Goal: Information Seeking & Learning: Learn about a topic

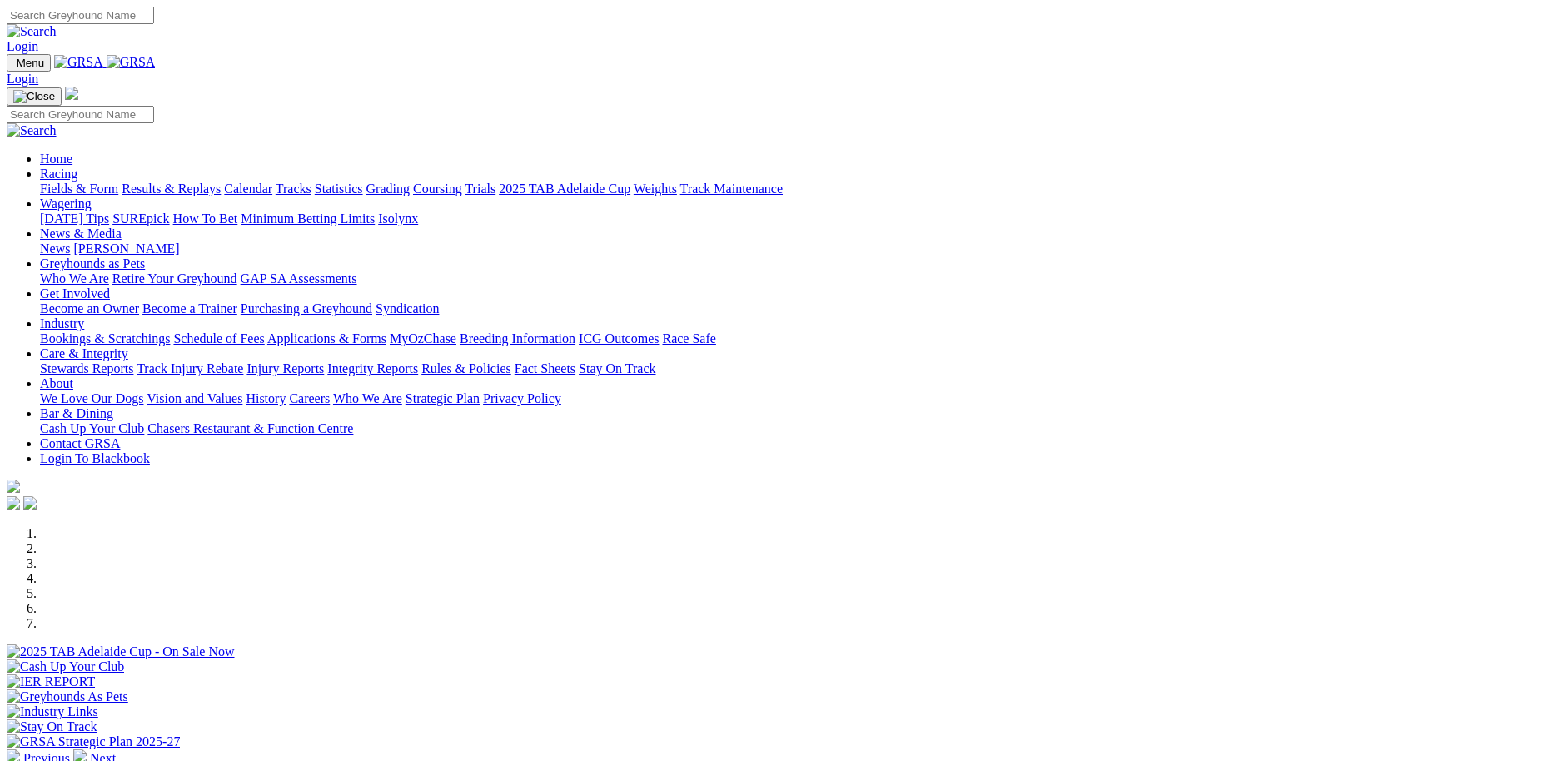
click at [170, 332] on link "Bookings & Scratchings" at bounding box center [105, 338] width 130 height 14
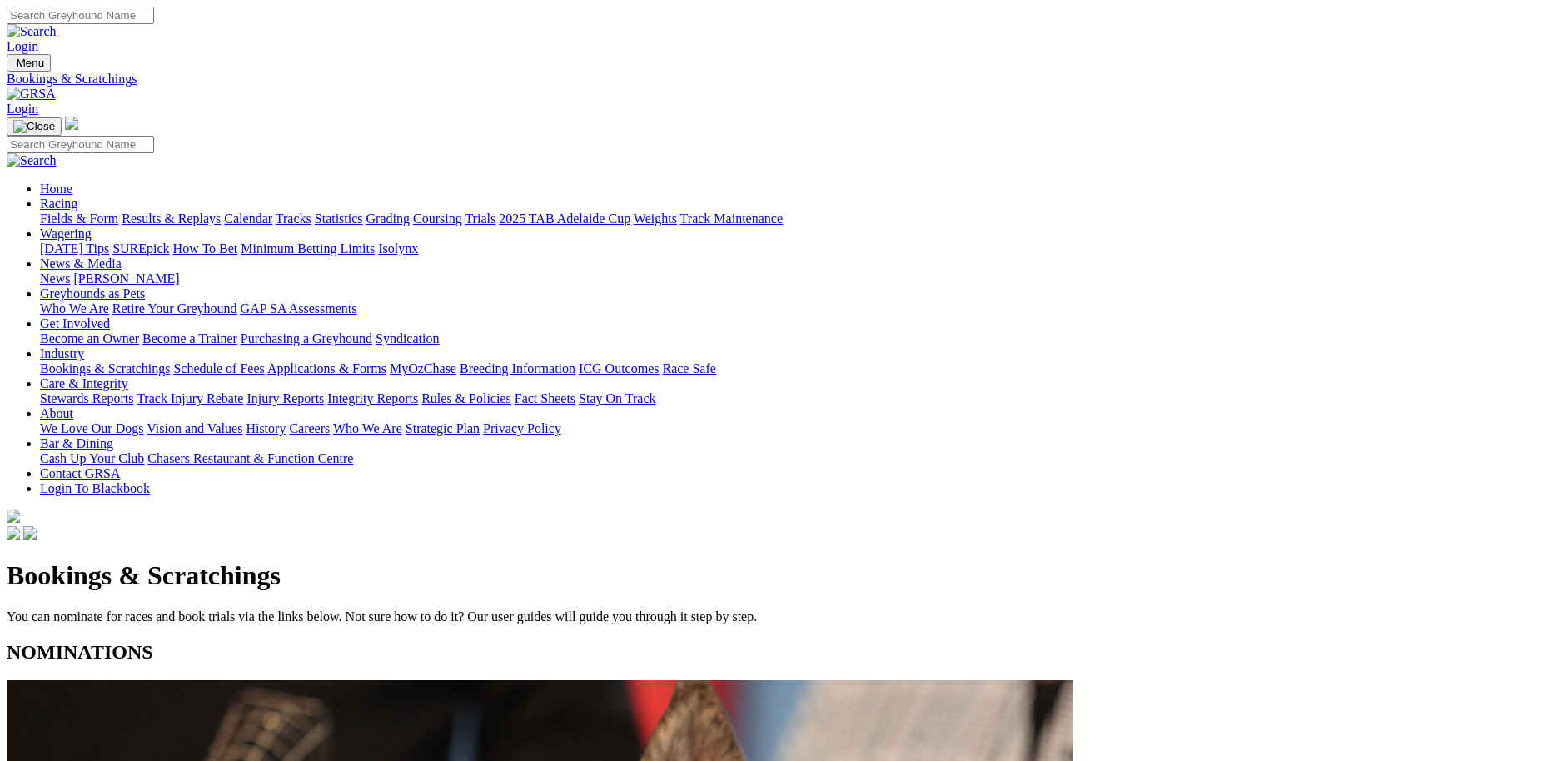
click at [677, 212] on link "Weights" at bounding box center [655, 219] width 43 height 14
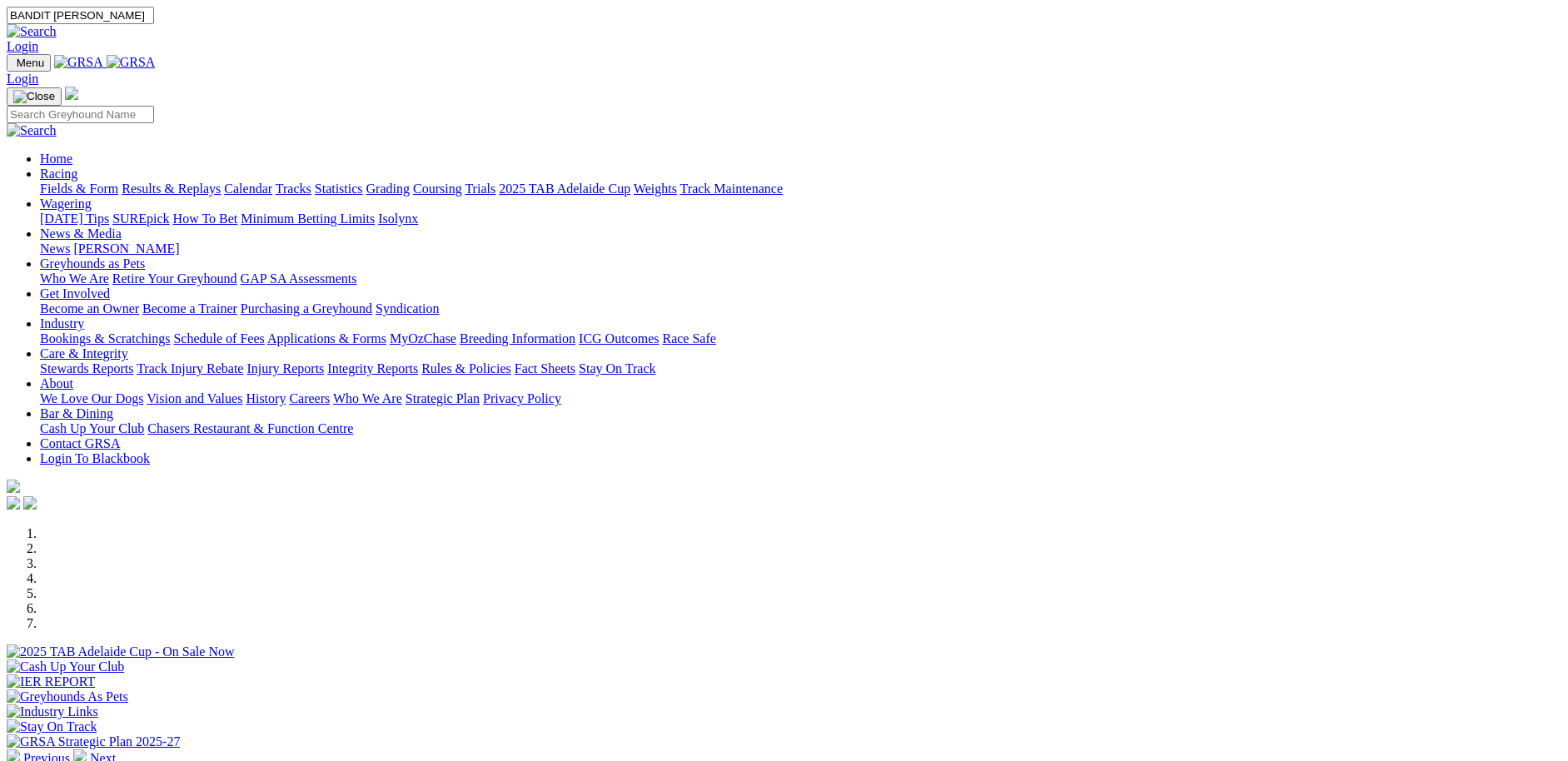
type input "BANDIT [PERSON_NAME]"
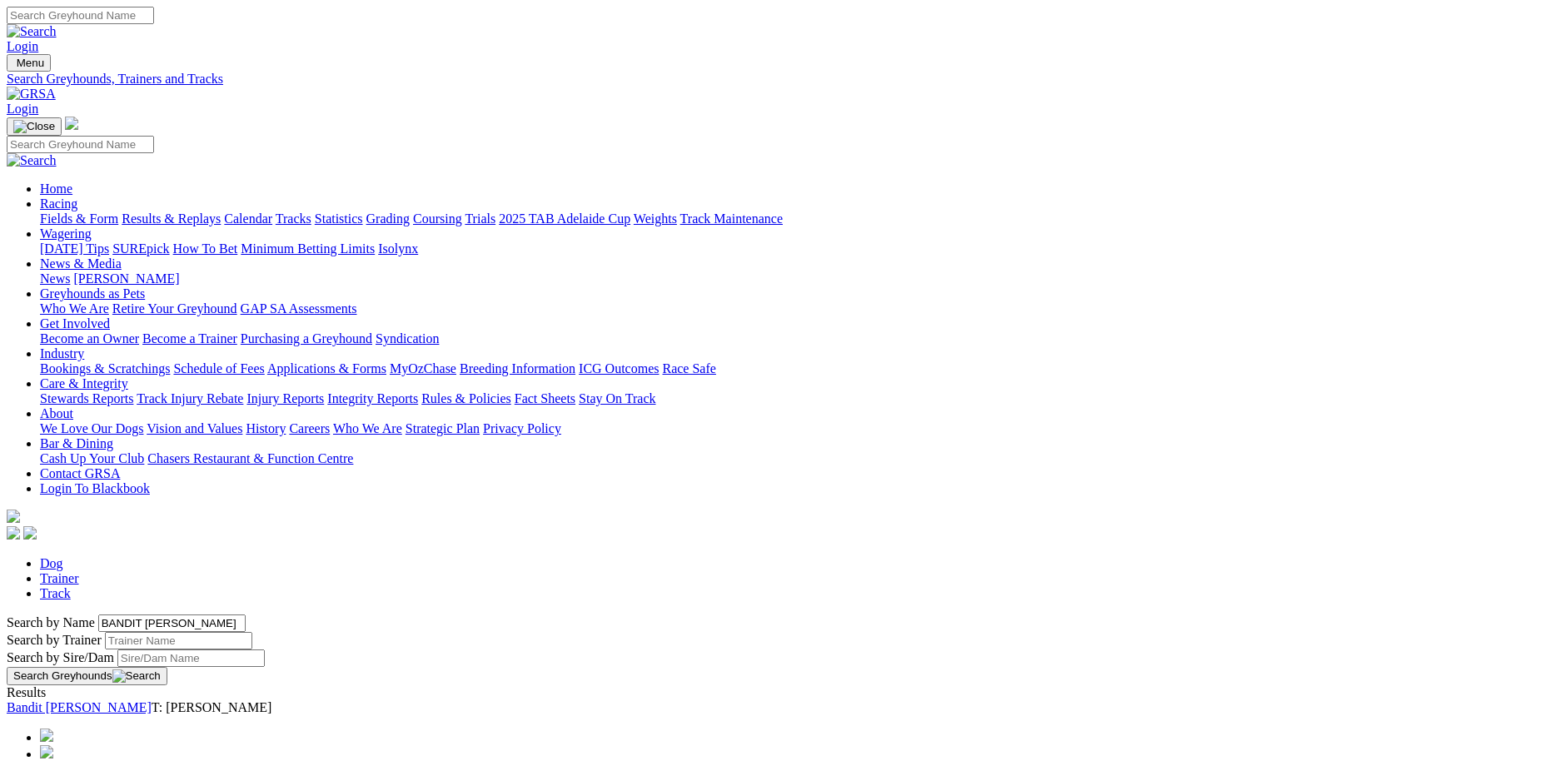
click at [152, 701] on link "Bandit Millie" at bounding box center [79, 707] width 145 height 14
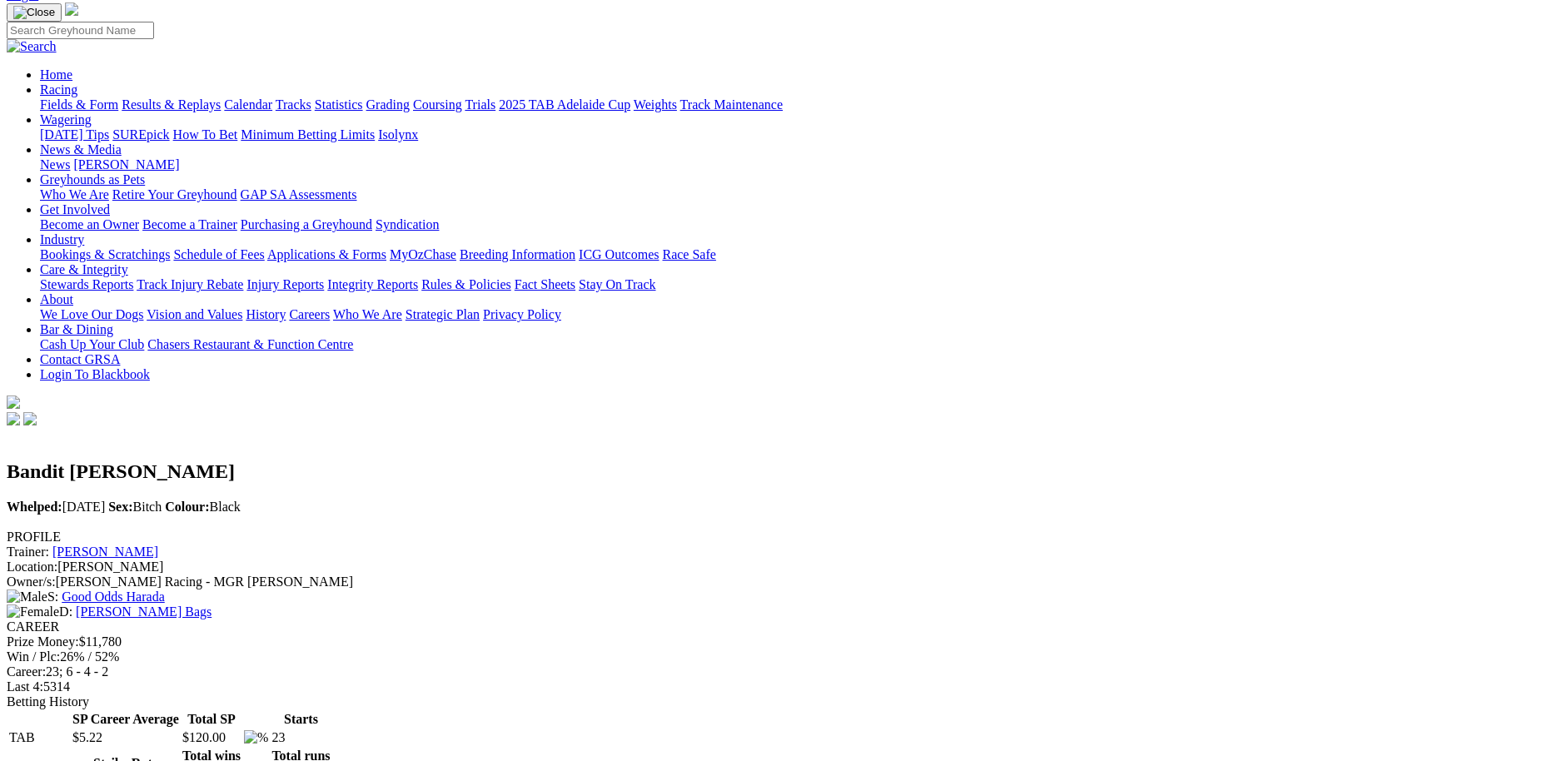
scroll to position [114, 0]
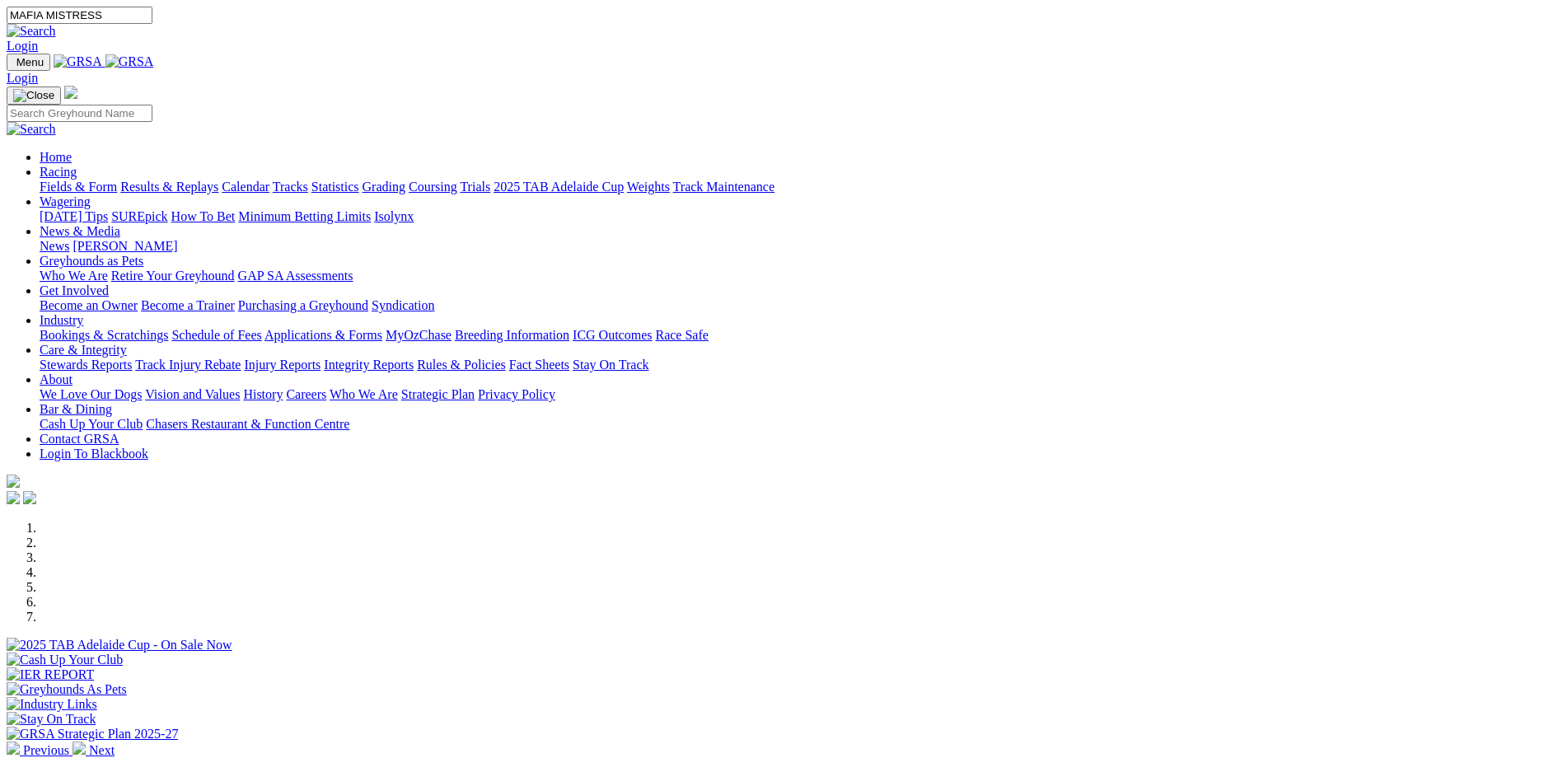
type input "MAFIA MISTRESS"
click at [56, 24] on link at bounding box center [31, 31] width 49 height 14
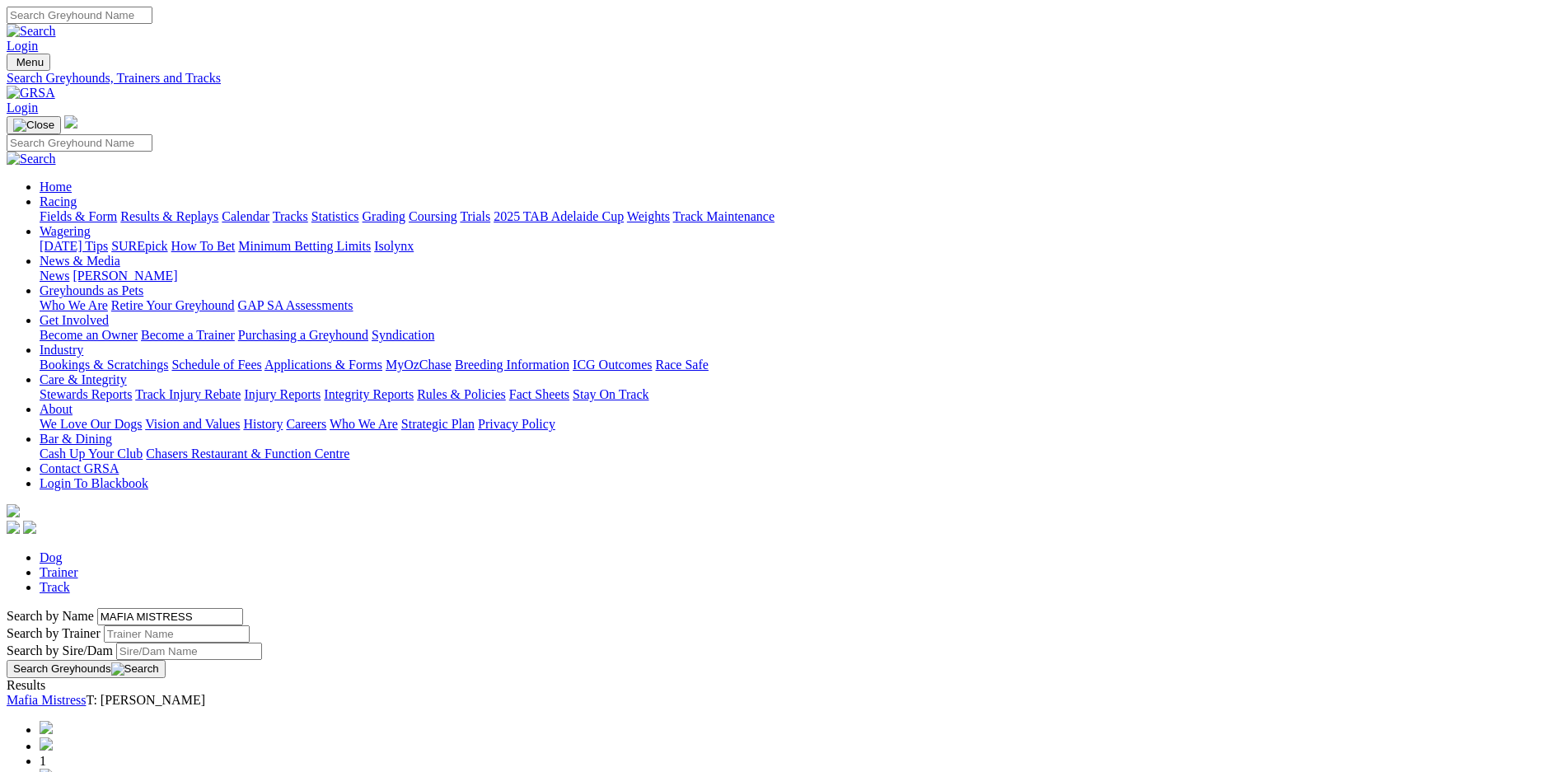
click at [86, 693] on link "Mafia Mistress" at bounding box center [46, 699] width 79 height 14
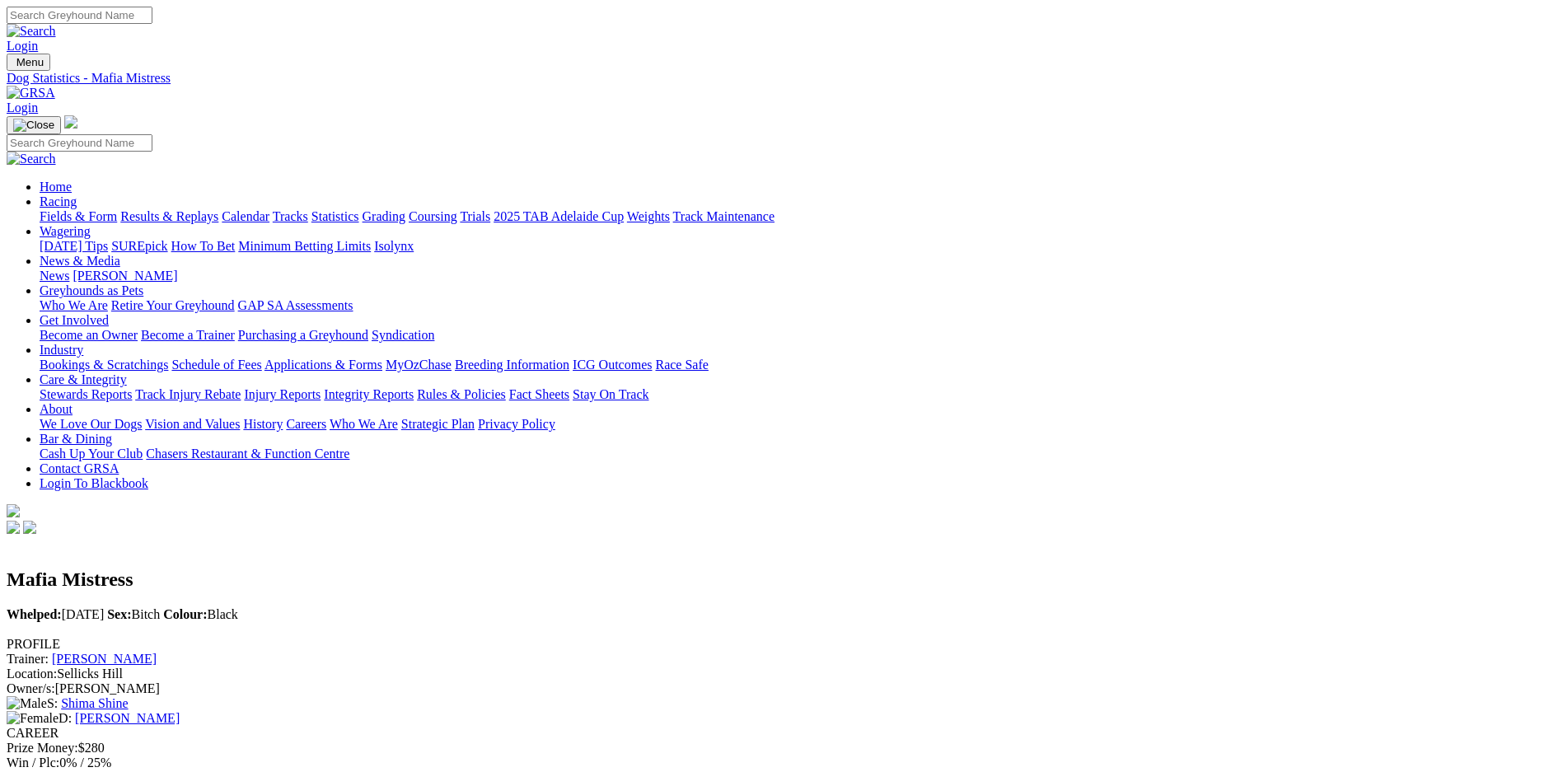
click at [218, 210] on link "Results & Replays" at bounding box center [169, 216] width 98 height 14
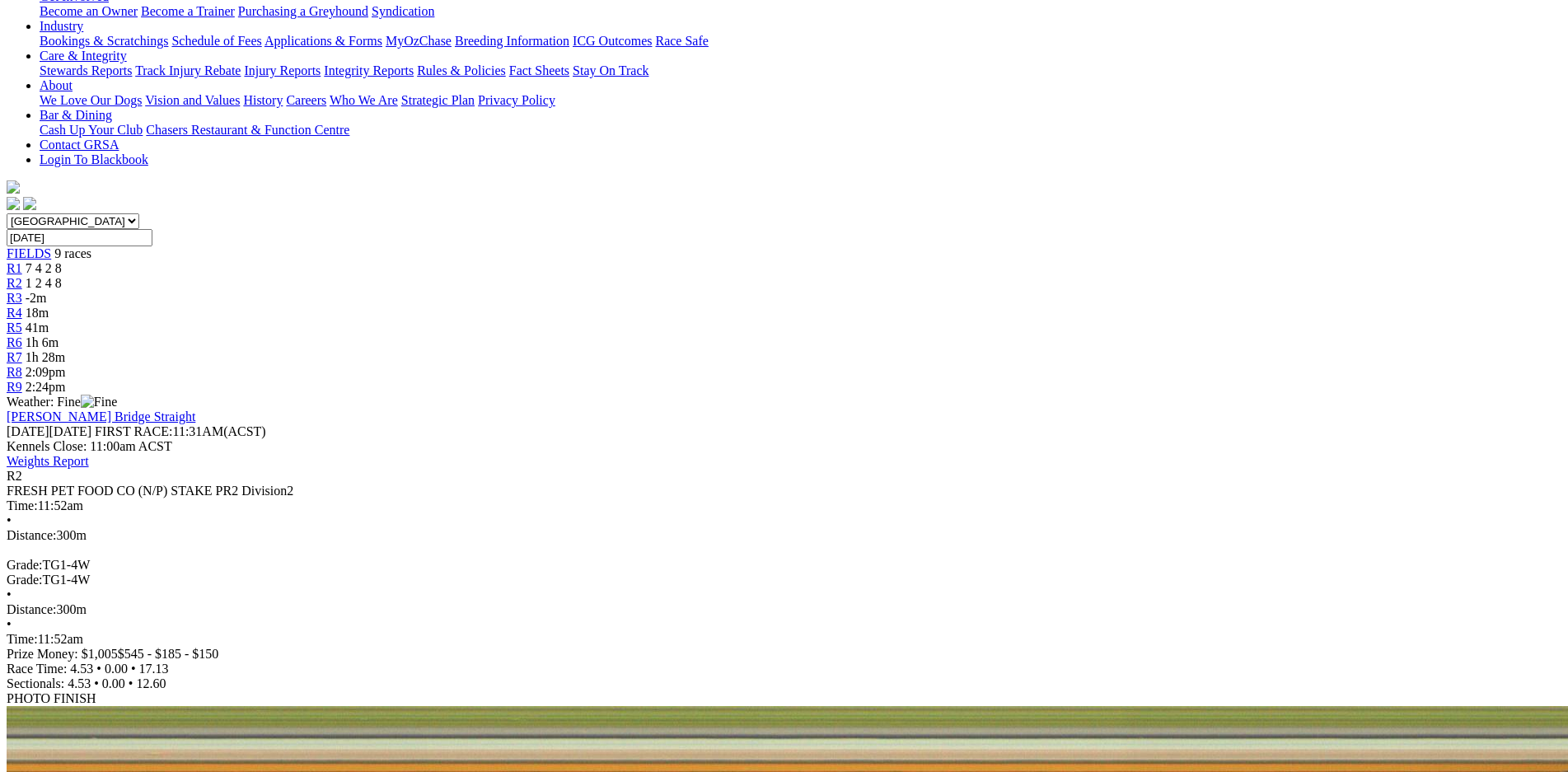
scroll to position [346, 0]
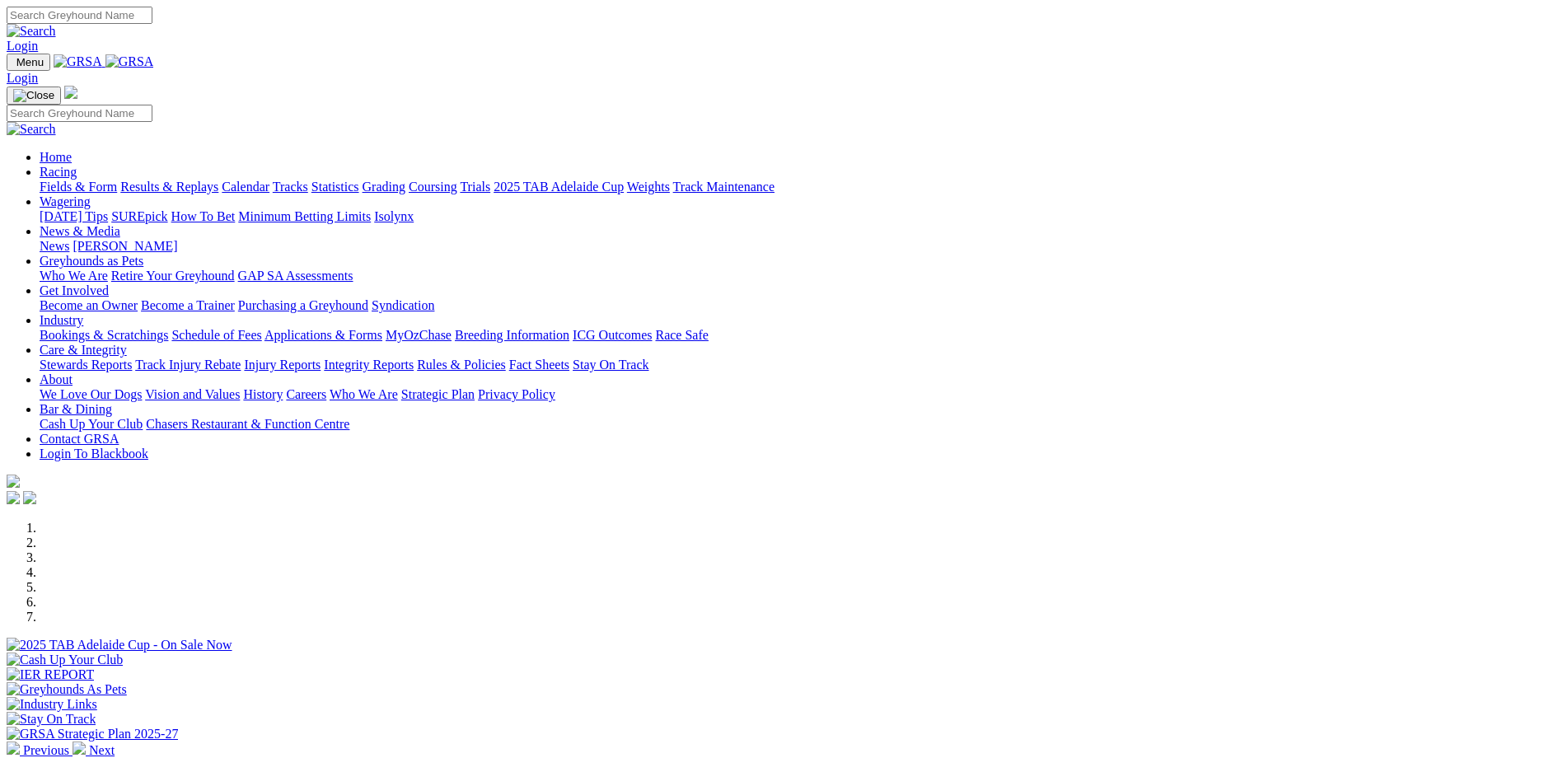
scroll to position [346, 0]
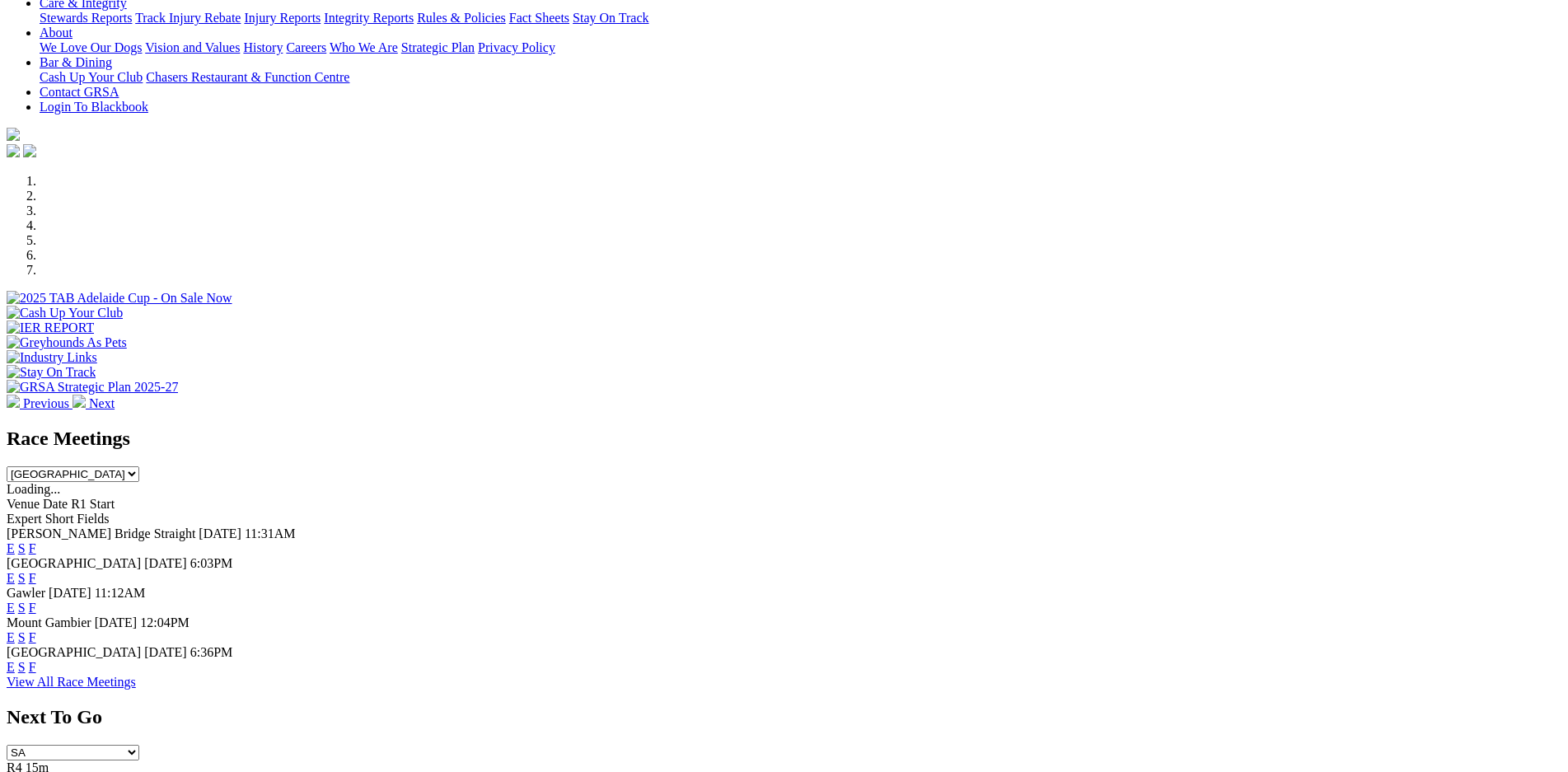
click at [36, 601] on link "F" at bounding box center [33, 607] width 7 height 14
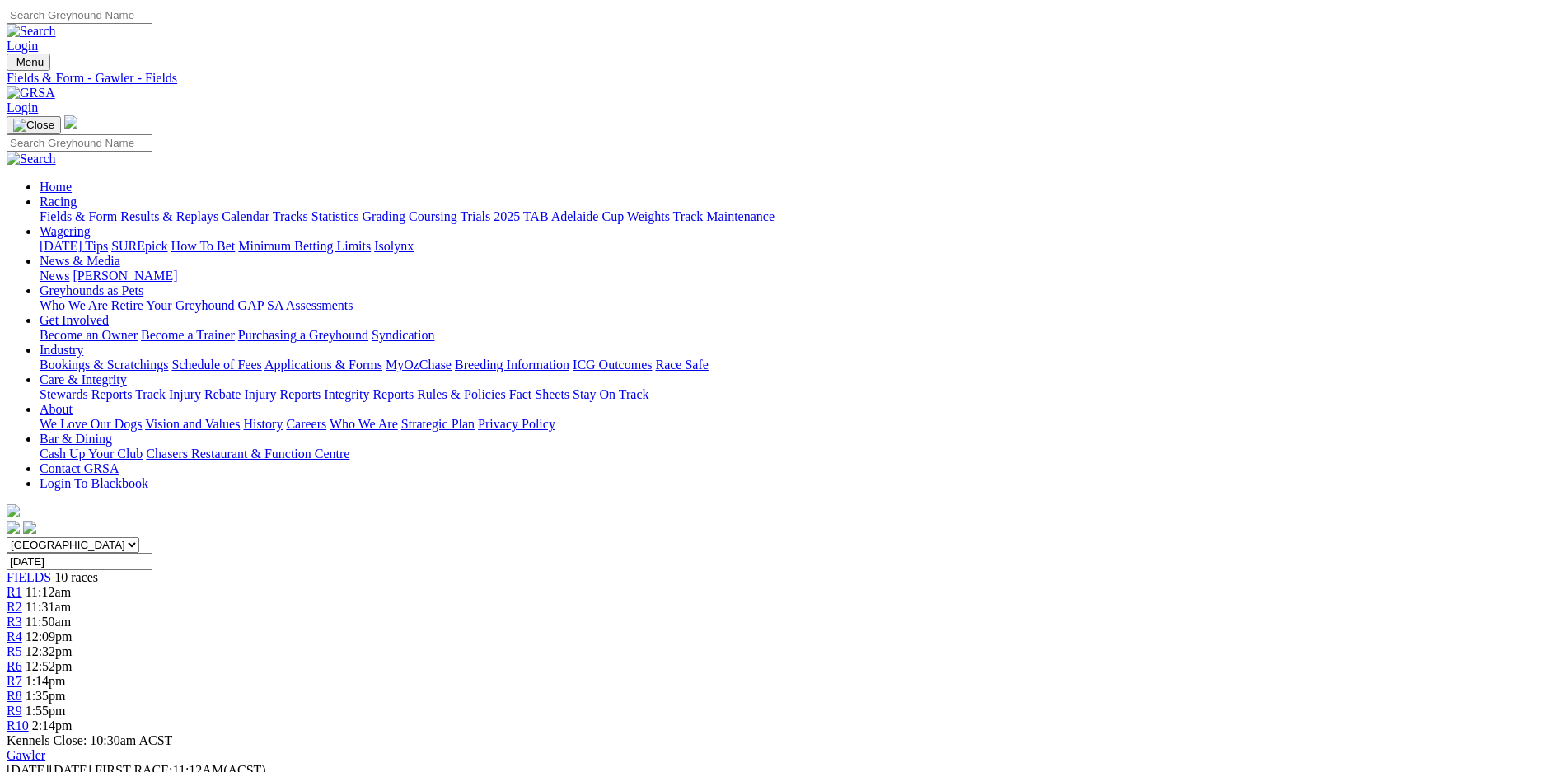
click at [269, 210] on link "Calendar" at bounding box center [245, 216] width 48 height 14
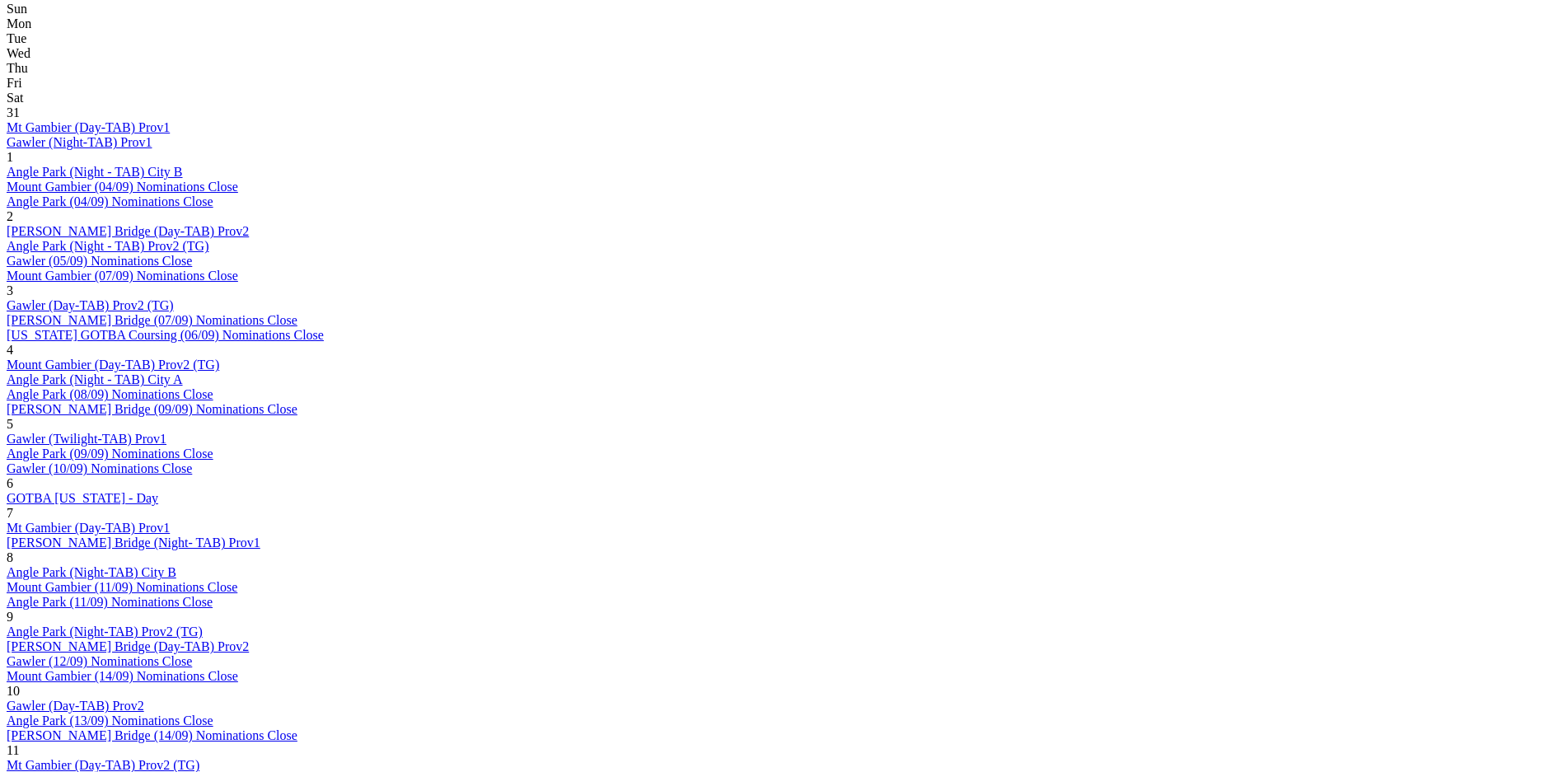
scroll to position [809, 0]
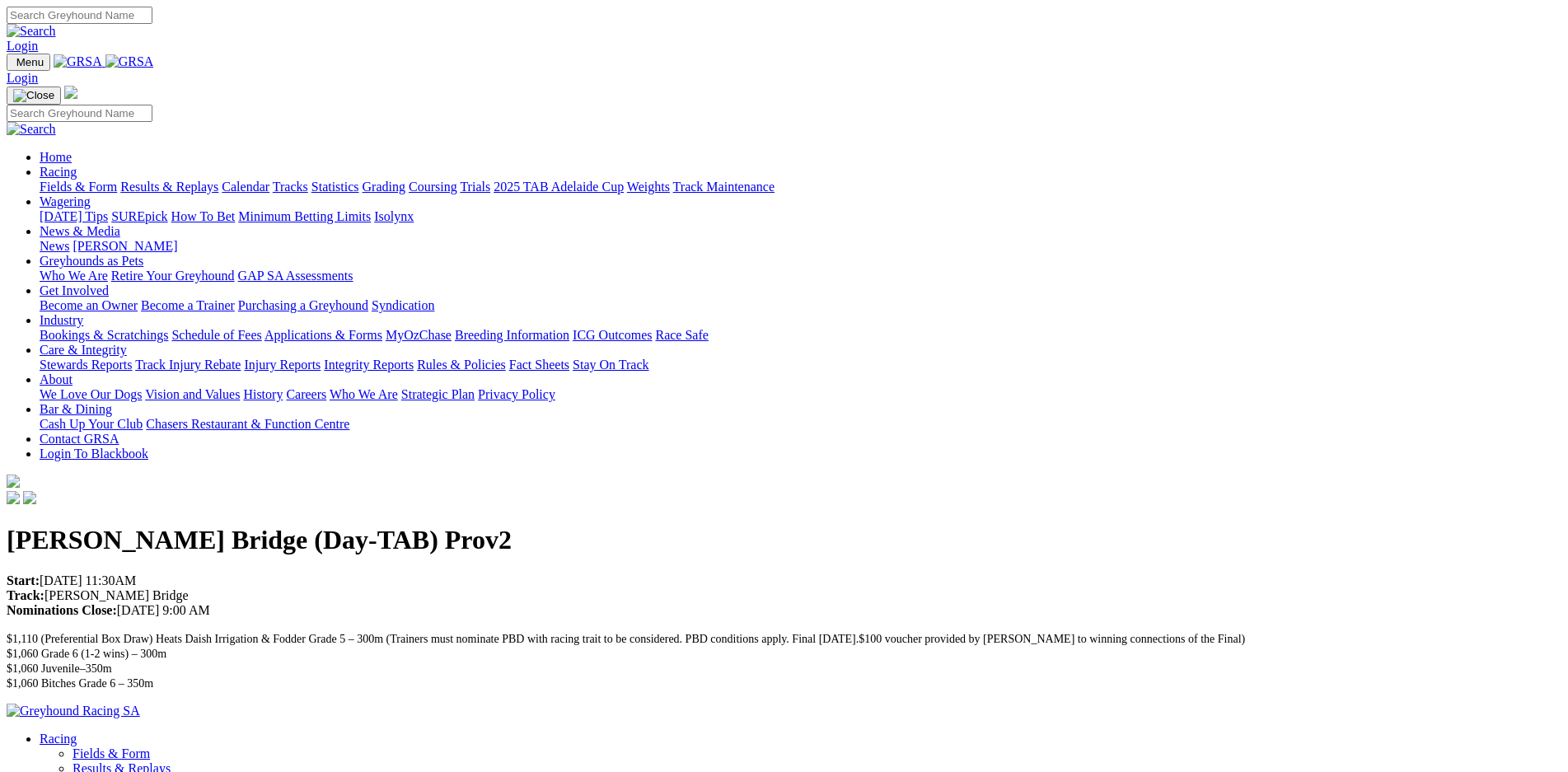
click at [218, 180] on link "Results & Replays" at bounding box center [169, 186] width 98 height 14
